Goal: Task Accomplishment & Management: Manage account settings

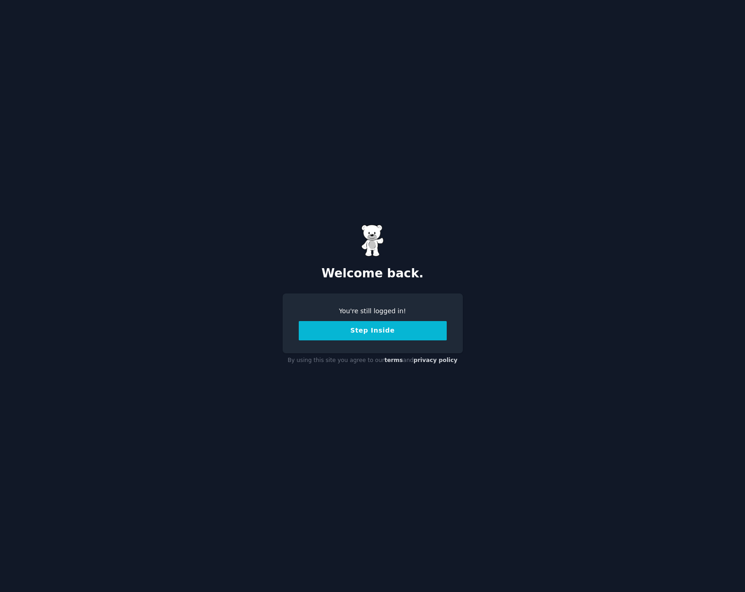
click at [339, 333] on button "Step Inside" at bounding box center [373, 330] width 148 height 19
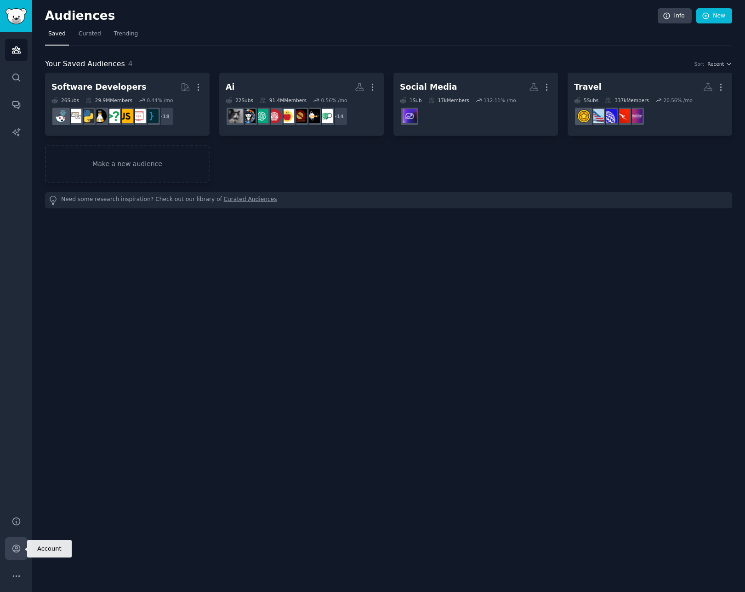
click at [11, 551] on icon "Sidebar" at bounding box center [16, 549] width 10 height 10
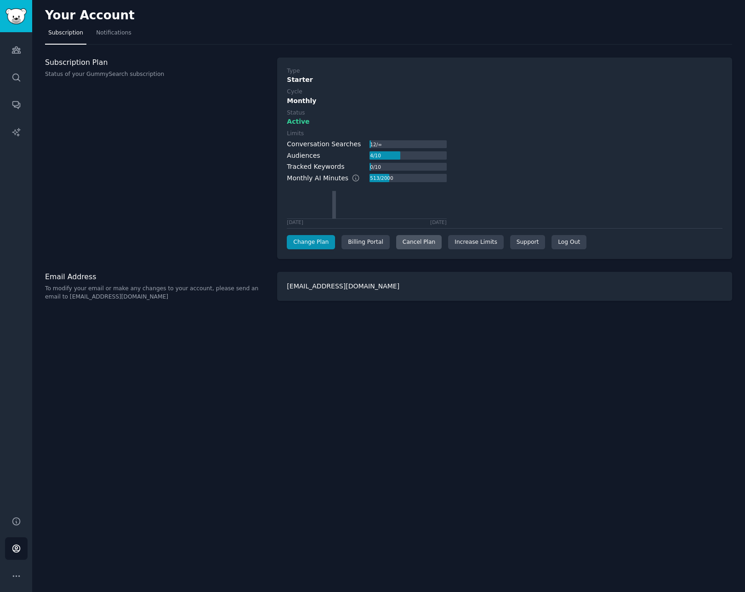
click at [407, 241] on div "Cancel Plan" at bounding box center [419, 242] width 46 height 15
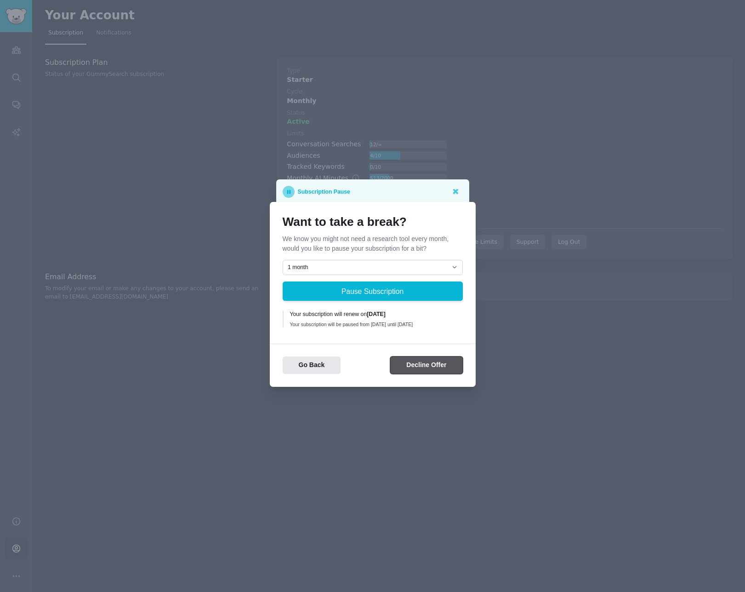
click at [429, 372] on button "Decline Offer" at bounding box center [426, 365] width 72 height 18
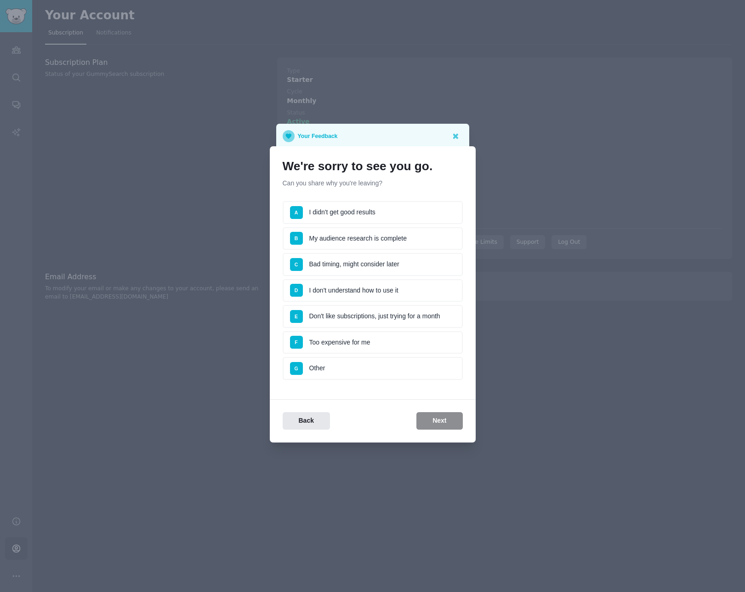
click at [389, 240] on li "B My audience research is complete" at bounding box center [373, 238] width 180 height 23
click at [437, 421] on button "Next" at bounding box center [440, 421] width 46 height 18
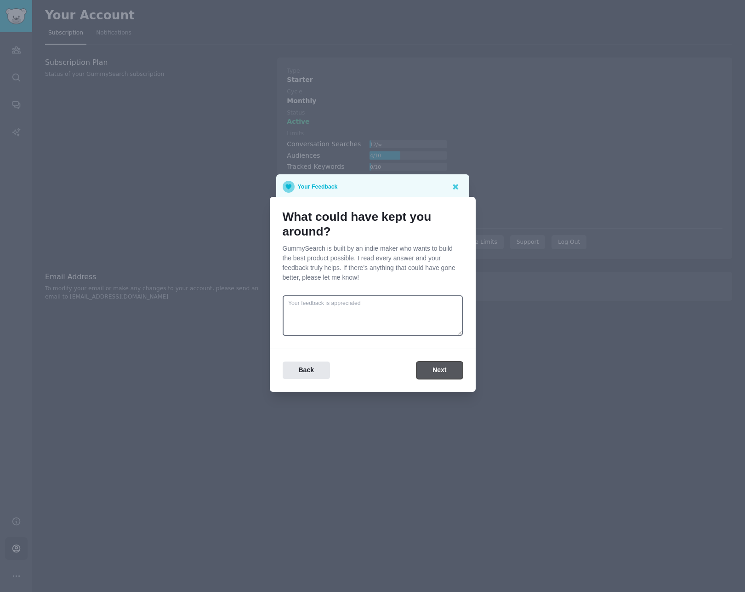
click at [421, 366] on button "Next" at bounding box center [440, 370] width 46 height 18
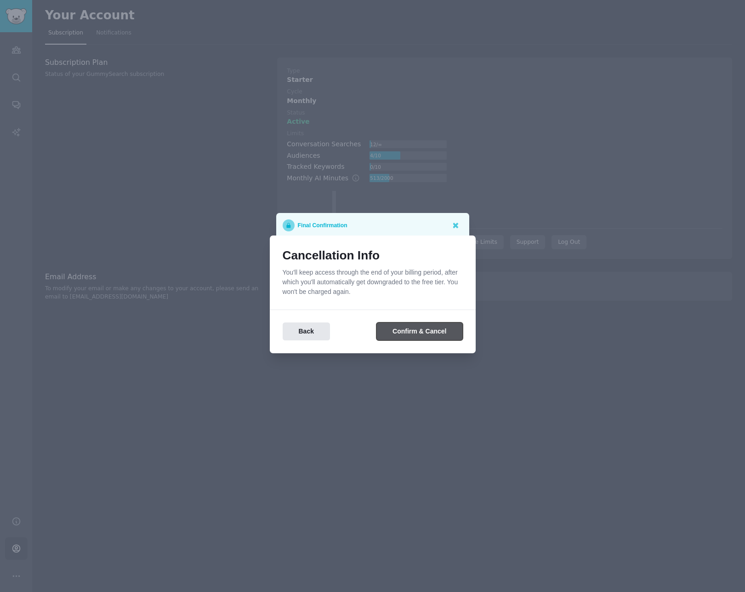
click at [424, 333] on button "Confirm & Cancel" at bounding box center [420, 331] width 86 height 18
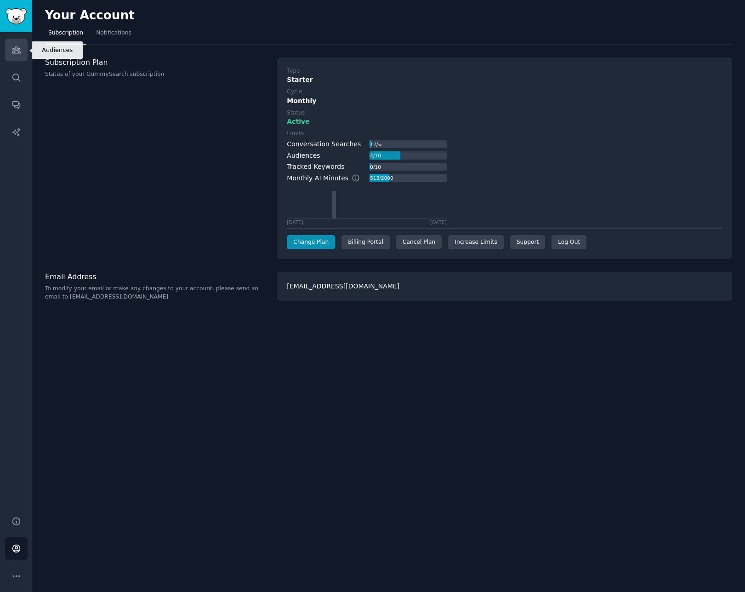
click at [23, 46] on link "Audiences" at bounding box center [16, 50] width 23 height 23
